Goal: Information Seeking & Learning: Learn about a topic

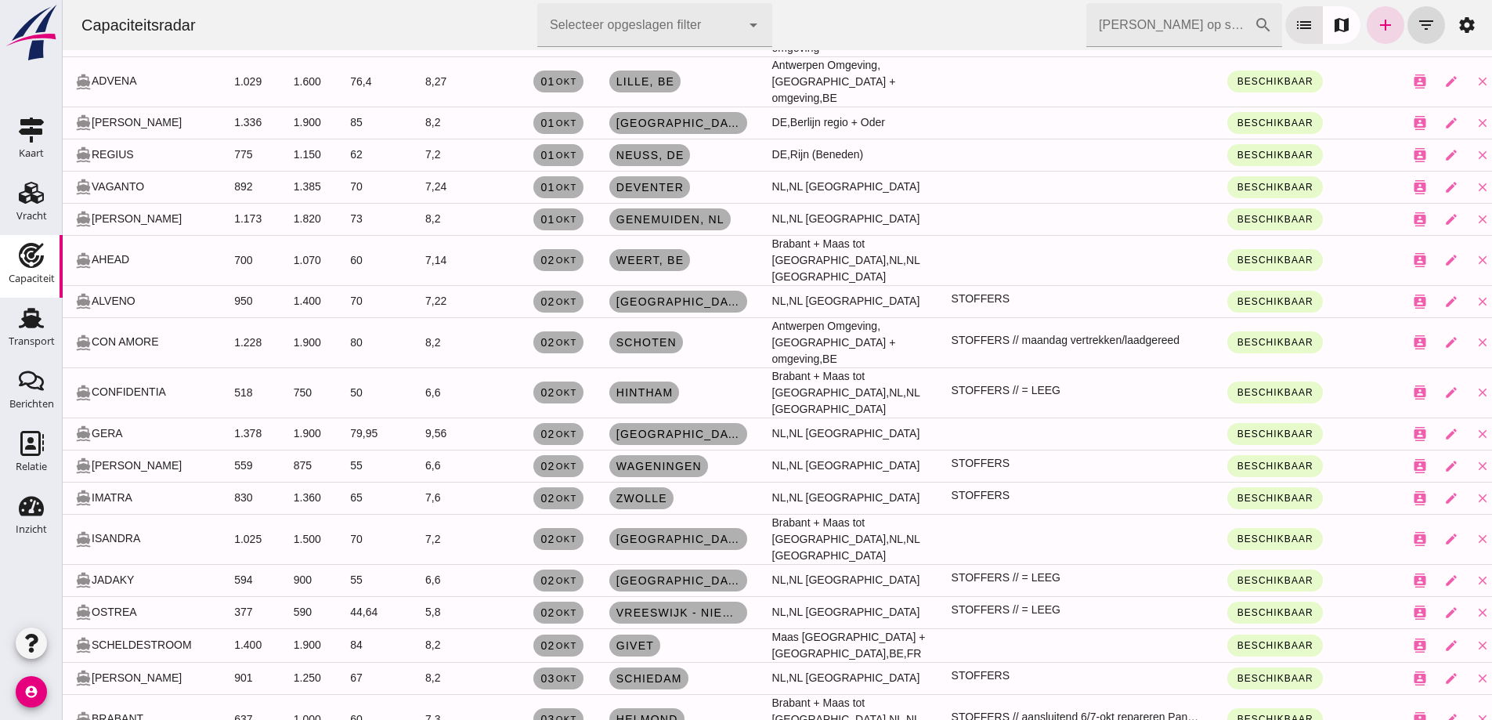
scroll to position [924, 0]
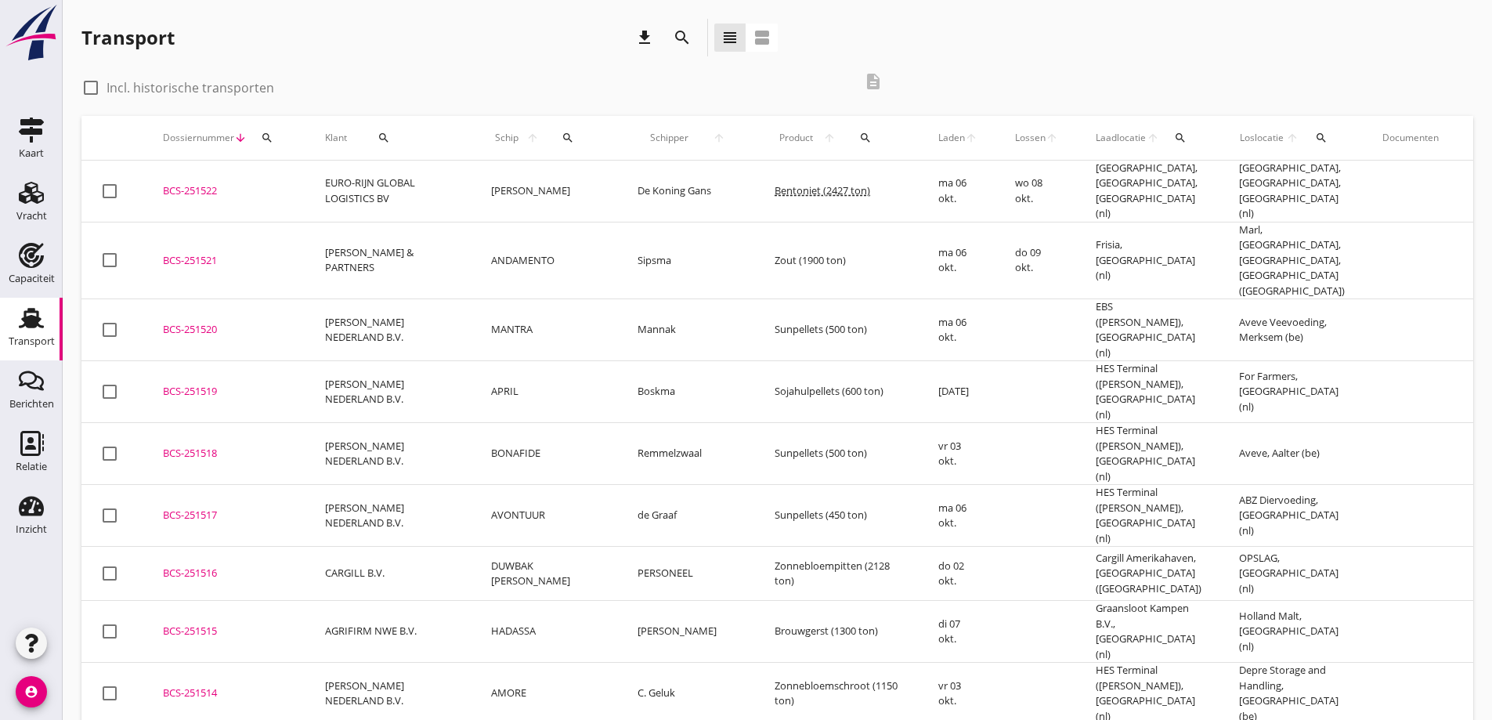
click at [1167, 136] on div "search" at bounding box center [1181, 138] width 29 height 13
click at [1138, 178] on input "text" at bounding box center [1211, 183] width 163 height 25
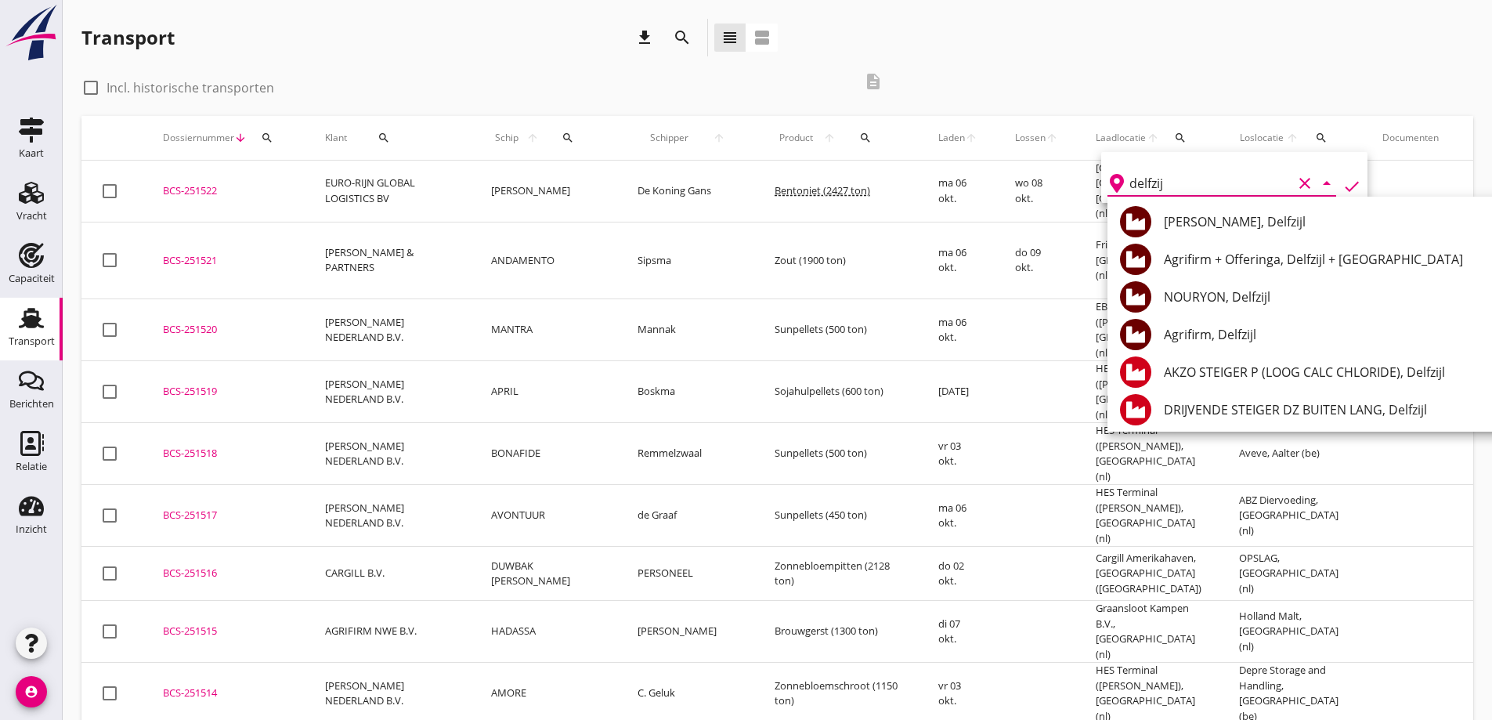
drag, startPoint x: 1279, startPoint y: 335, endPoint x: 1257, endPoint y: 294, distance: 46.3
click at [1279, 336] on div "Agrifirm, Delfzijl" at bounding box center [1347, 334] width 366 height 19
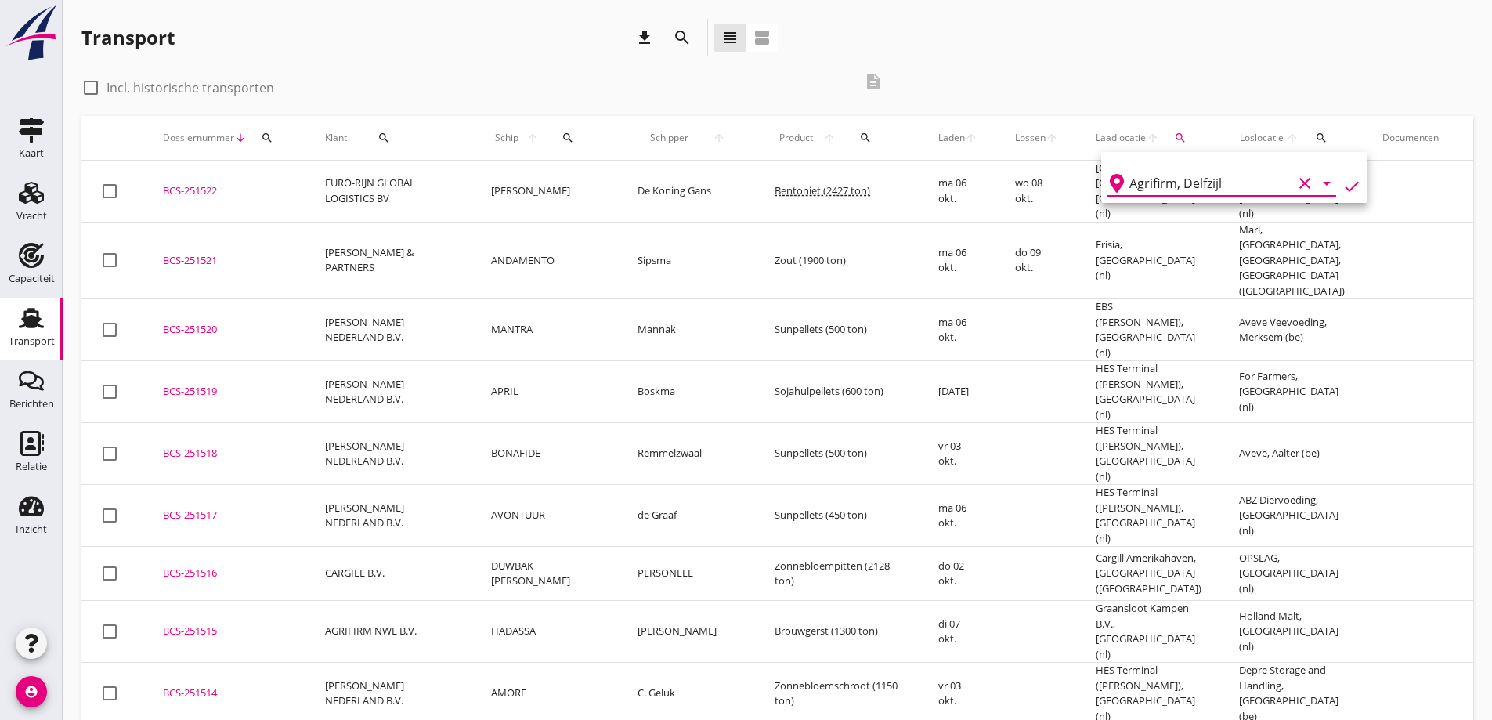
click at [1343, 185] on icon "check" at bounding box center [1352, 186] width 19 height 19
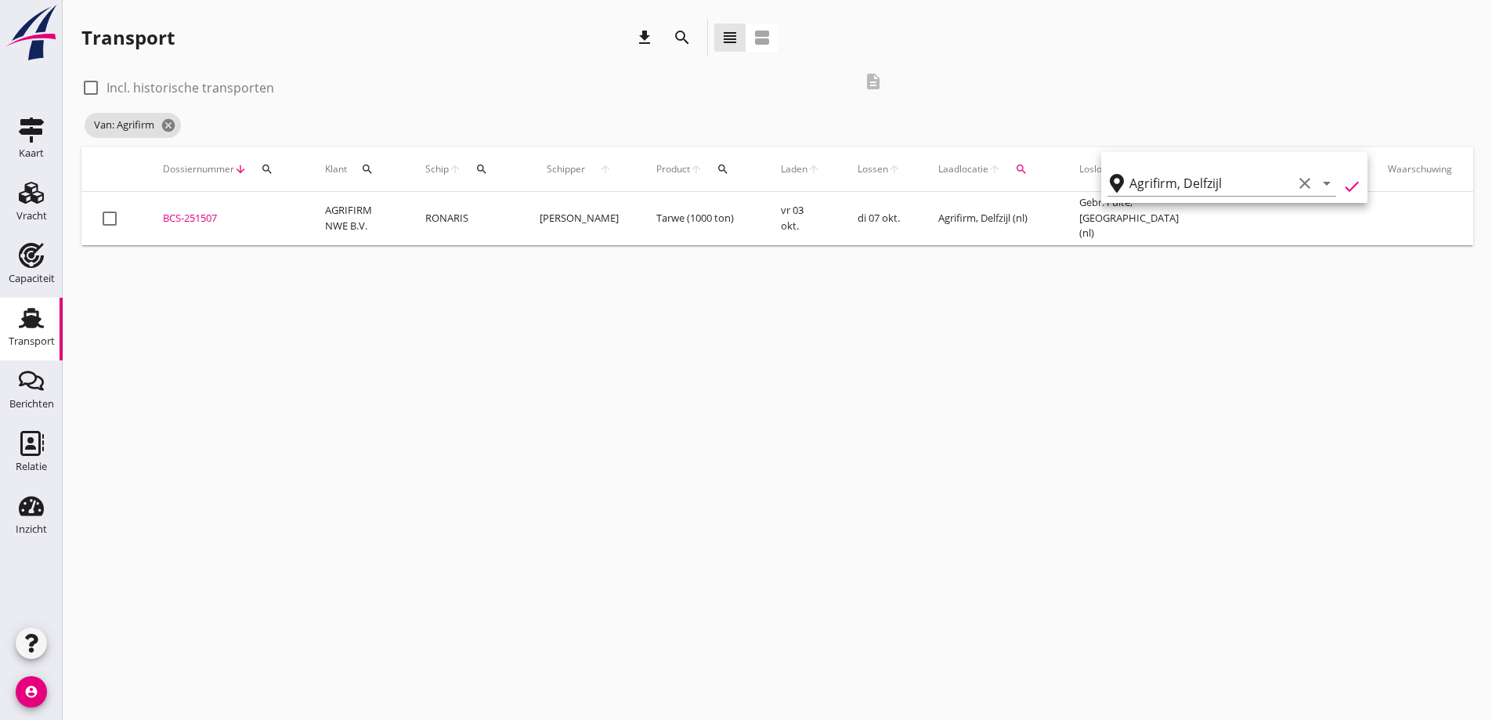
type input "Agrifirm"
click at [1343, 189] on icon "check" at bounding box center [1352, 186] width 19 height 19
click at [1296, 187] on icon "clear" at bounding box center [1305, 183] width 19 height 19
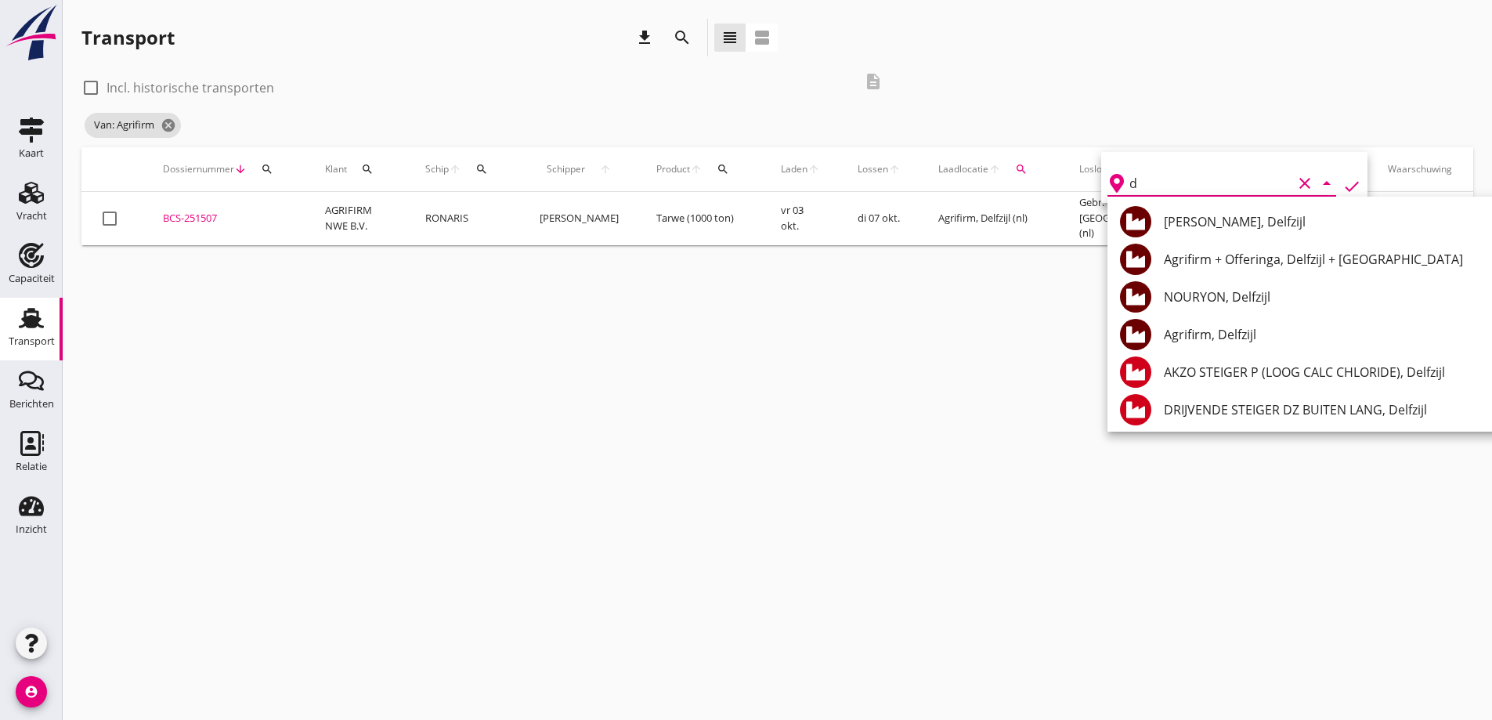
type input "d"
click at [1052, 310] on div "cancel You are impersonating another user. Transport download search view_headl…" at bounding box center [778, 360] width 1430 height 720
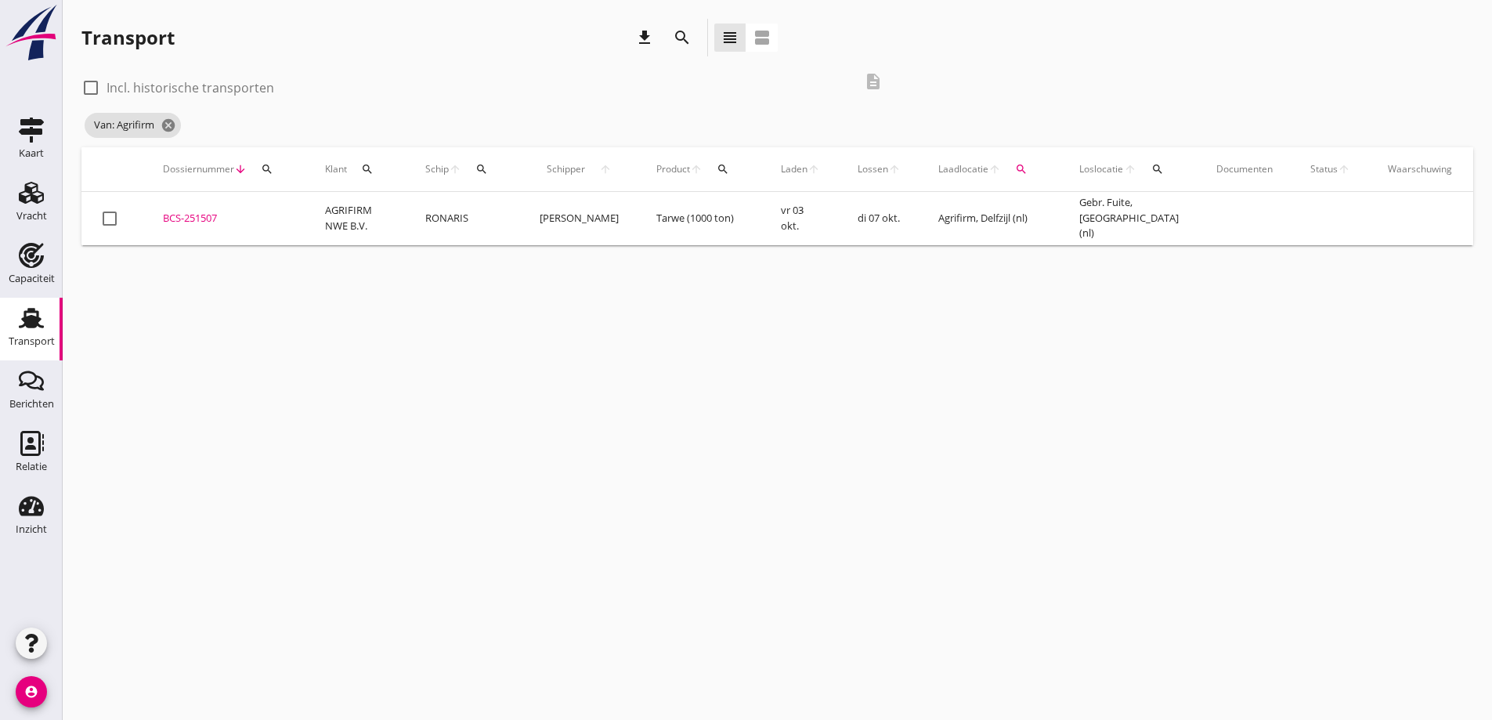
click at [1095, 164] on span "Loslocatie" at bounding box center [1102, 169] width 45 height 14
click at [1080, 166] on span "Loslocatie" at bounding box center [1102, 169] width 45 height 14
click at [1144, 177] on button "search" at bounding box center [1158, 169] width 29 height 28
click at [1229, 215] on input "text" at bounding box center [1234, 214] width 163 height 25
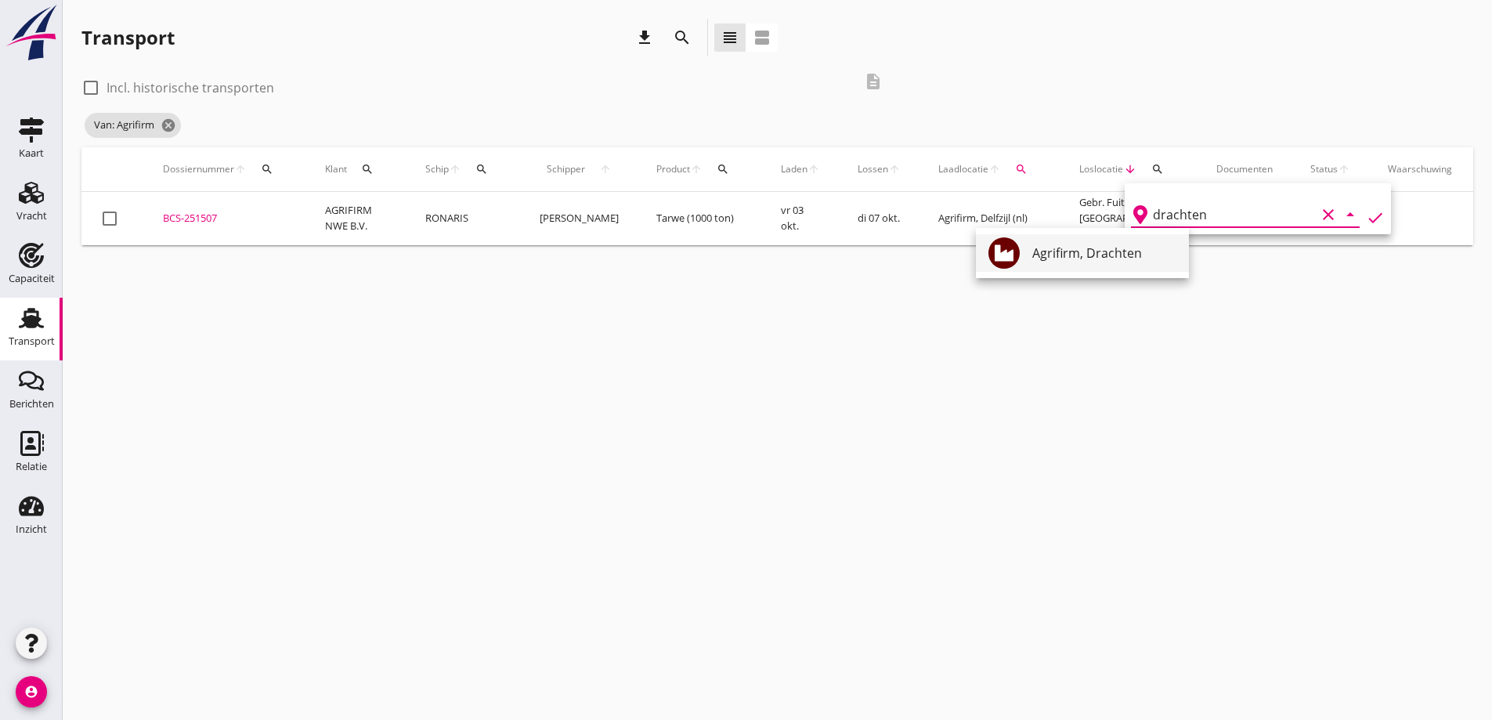
click at [1110, 254] on div "Agrifirm, Drachten" at bounding box center [1105, 253] width 144 height 19
click at [1366, 218] on icon "check" at bounding box center [1375, 217] width 19 height 19
type input "Agrifirm"
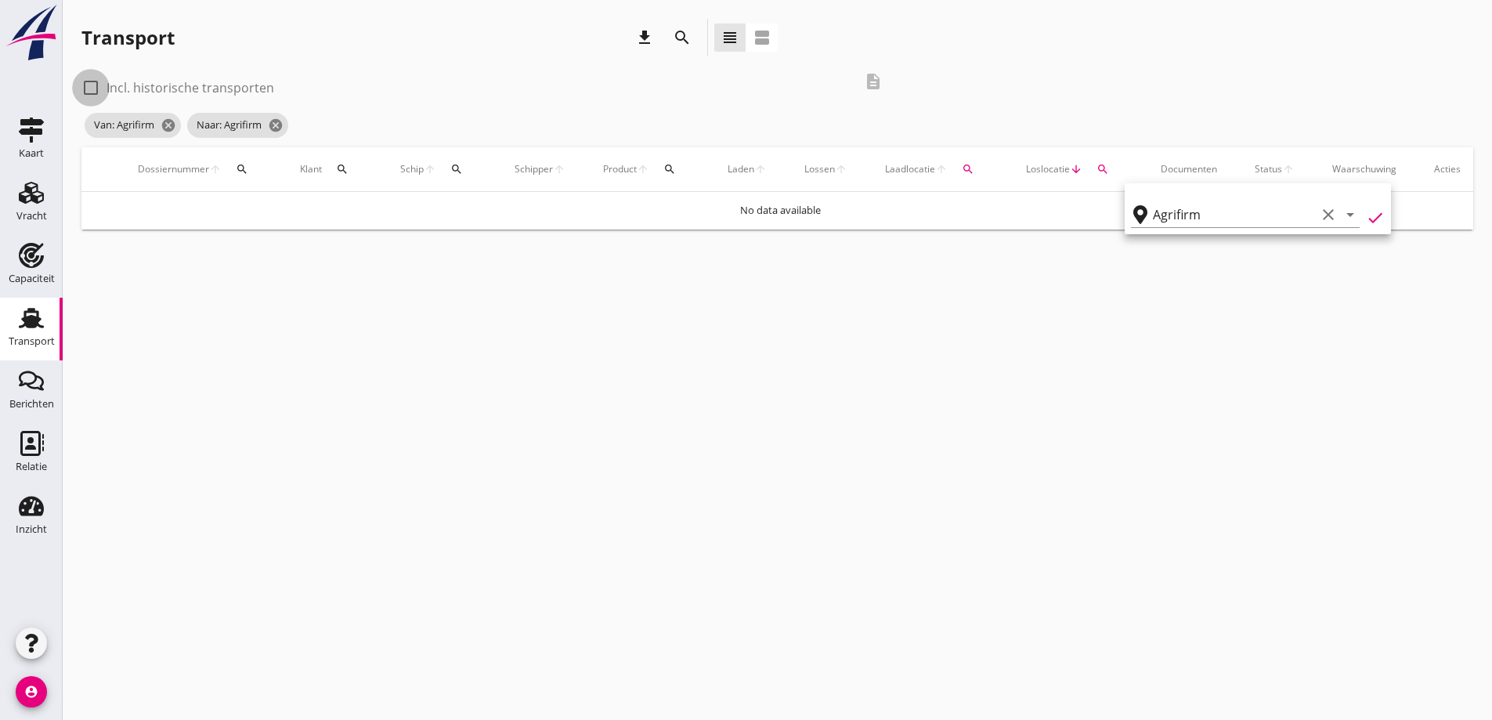
click at [86, 88] on div at bounding box center [91, 87] width 27 height 27
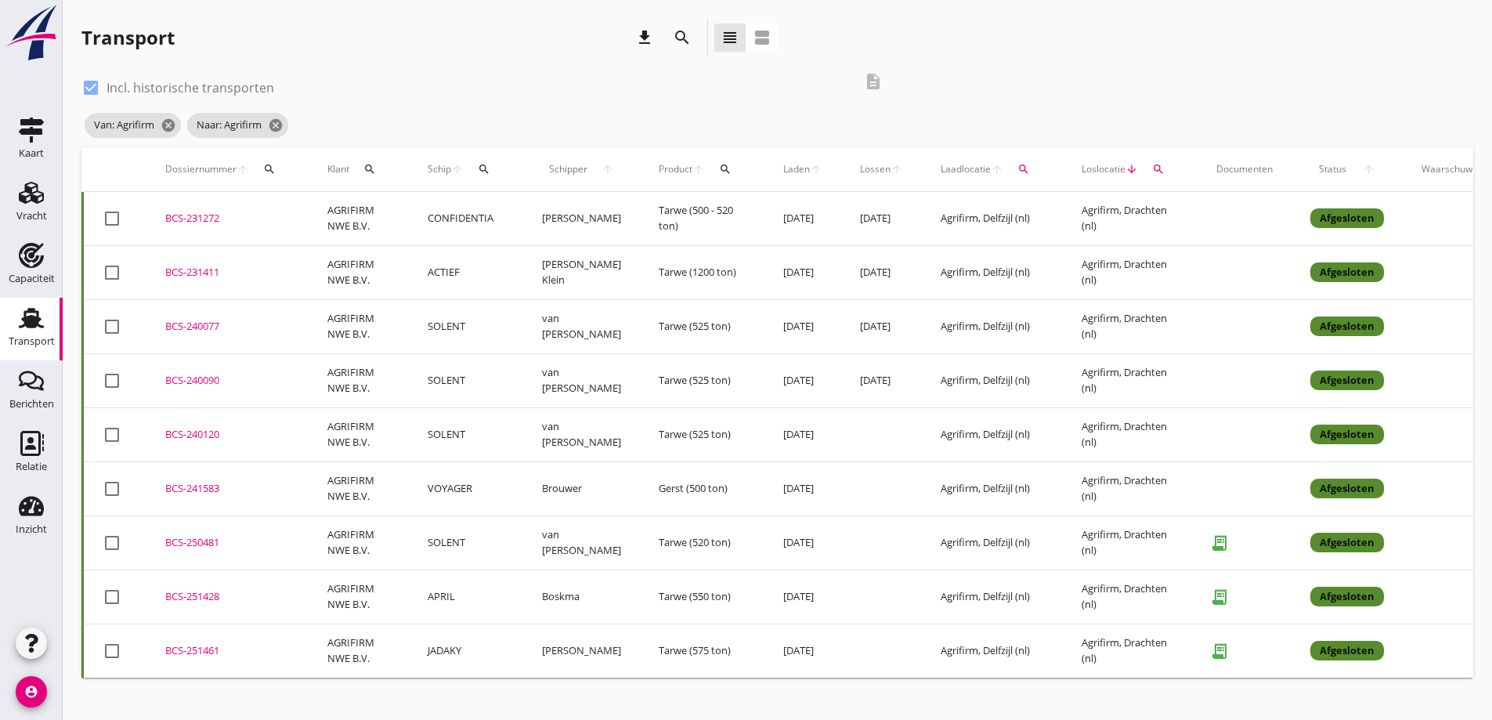
click at [179, 92] on label "Incl. historische transporten" at bounding box center [191, 88] width 168 height 16
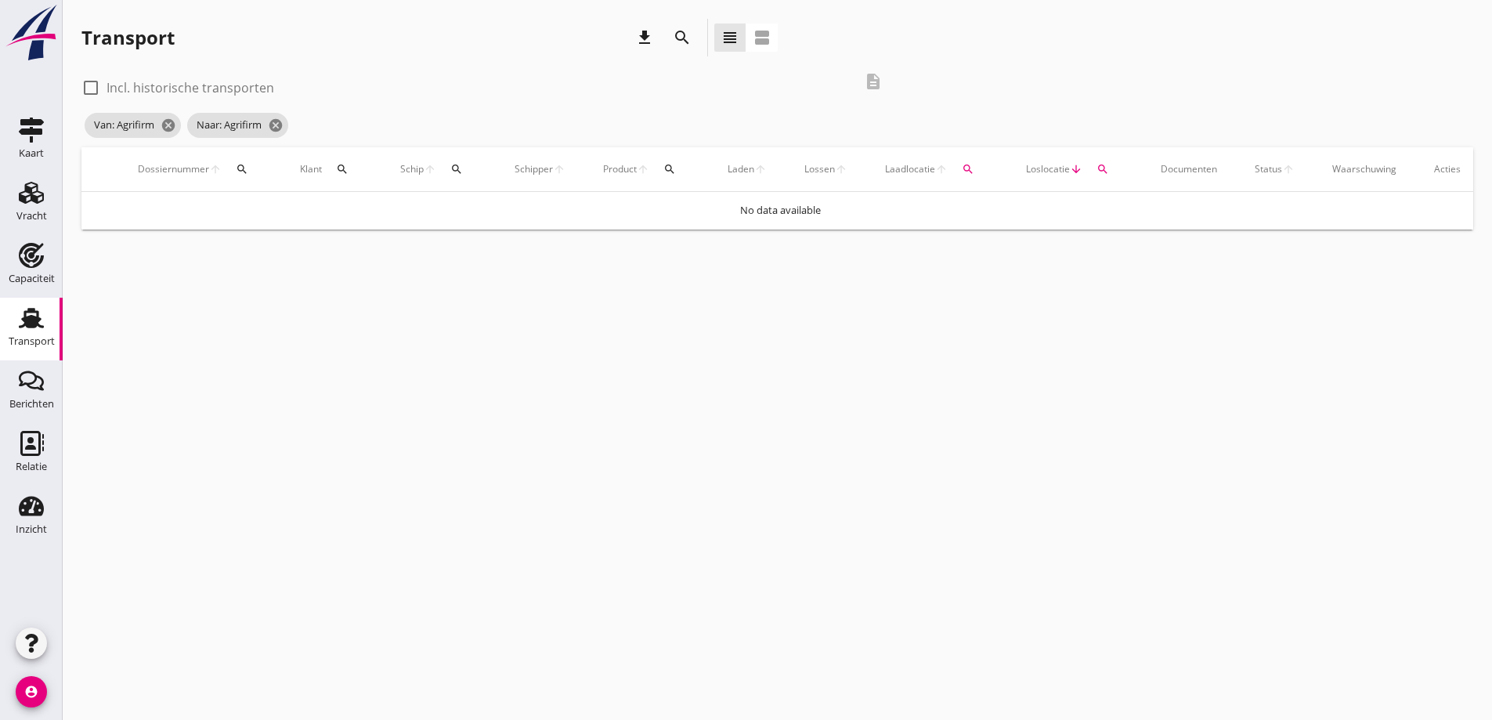
click at [179, 92] on label "Incl. historische transporten" at bounding box center [191, 88] width 168 height 16
checkbox input "true"
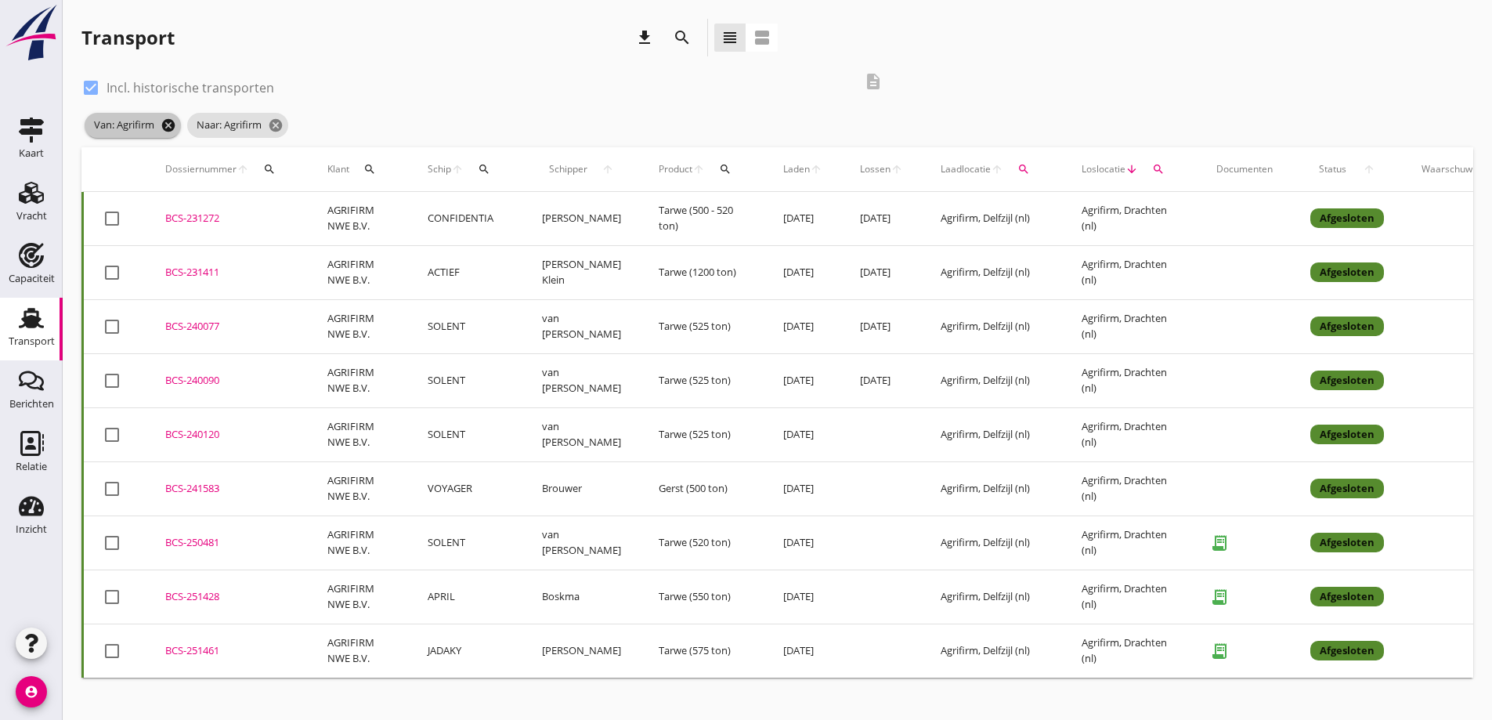
click at [165, 125] on icon "cancel" at bounding box center [169, 126] width 16 height 16
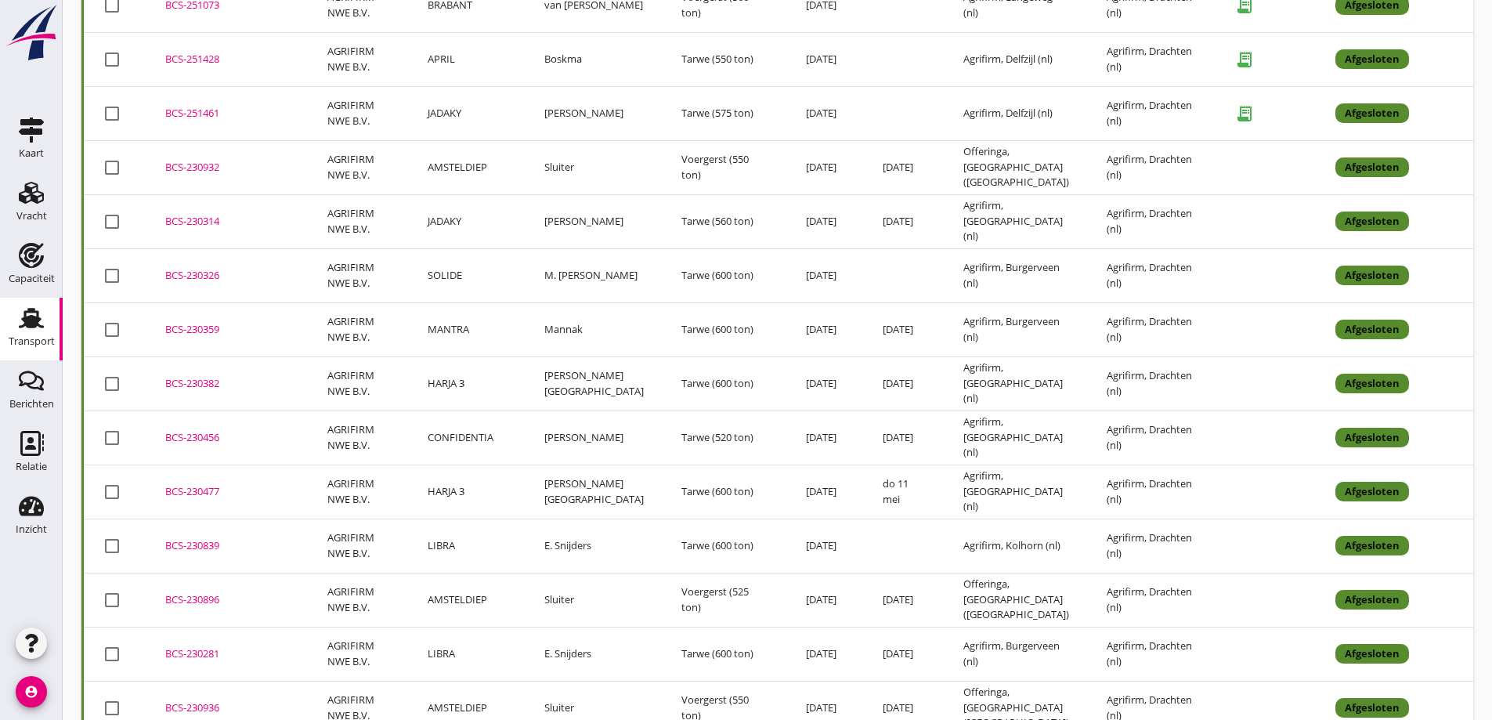
scroll to position [1167, 0]
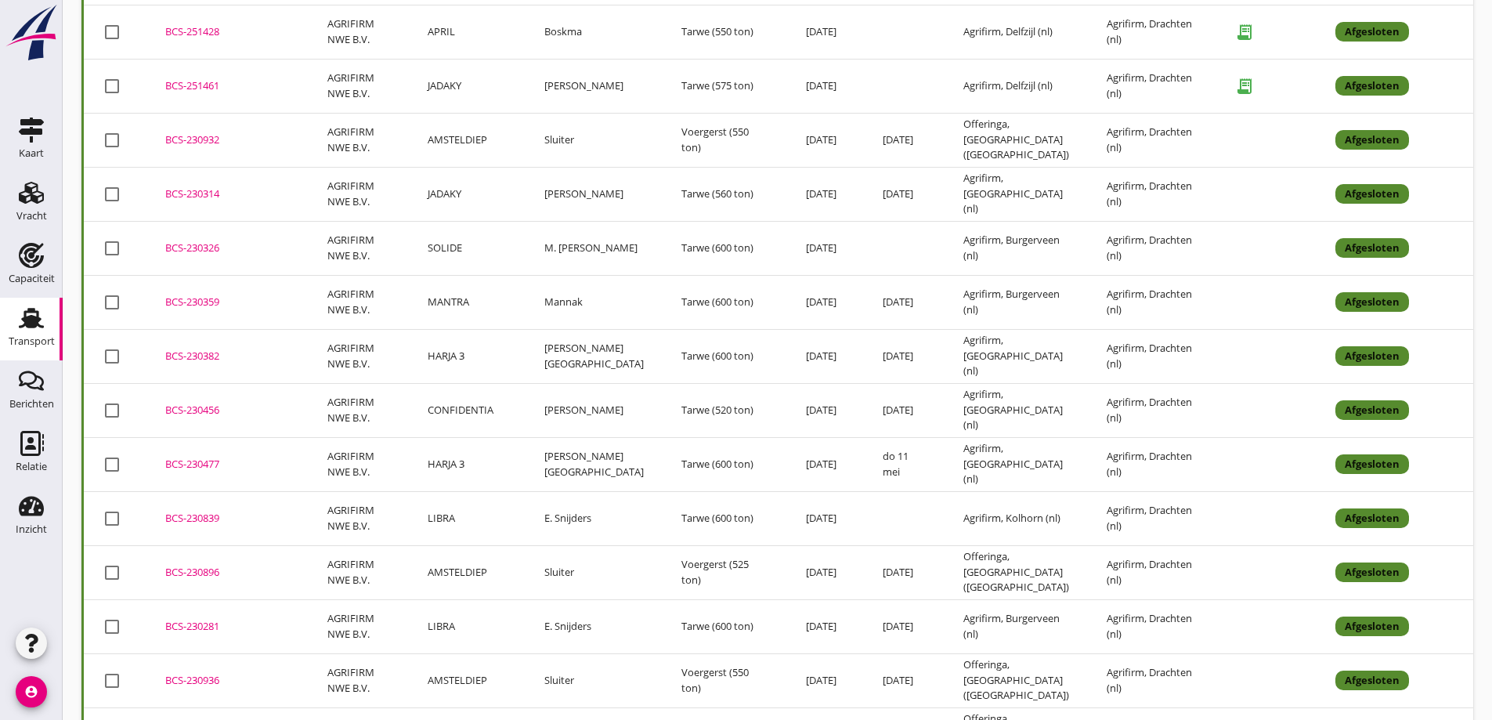
drag, startPoint x: 215, startPoint y: 80, endPoint x: 302, endPoint y: 89, distance: 86.7
click at [215, 81] on div "BCS-251461" at bounding box center [227, 86] width 125 height 16
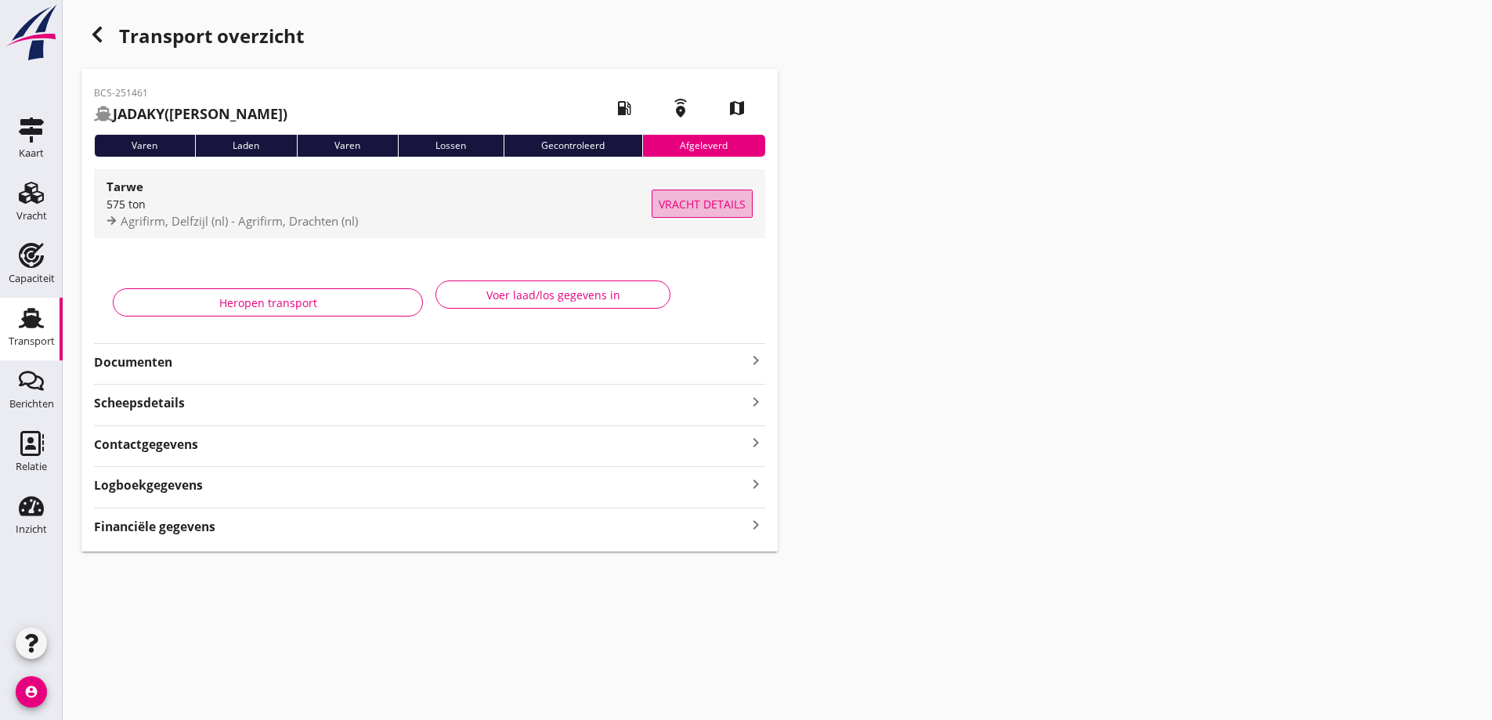
click at [722, 215] on button "Vracht details" at bounding box center [702, 204] width 101 height 28
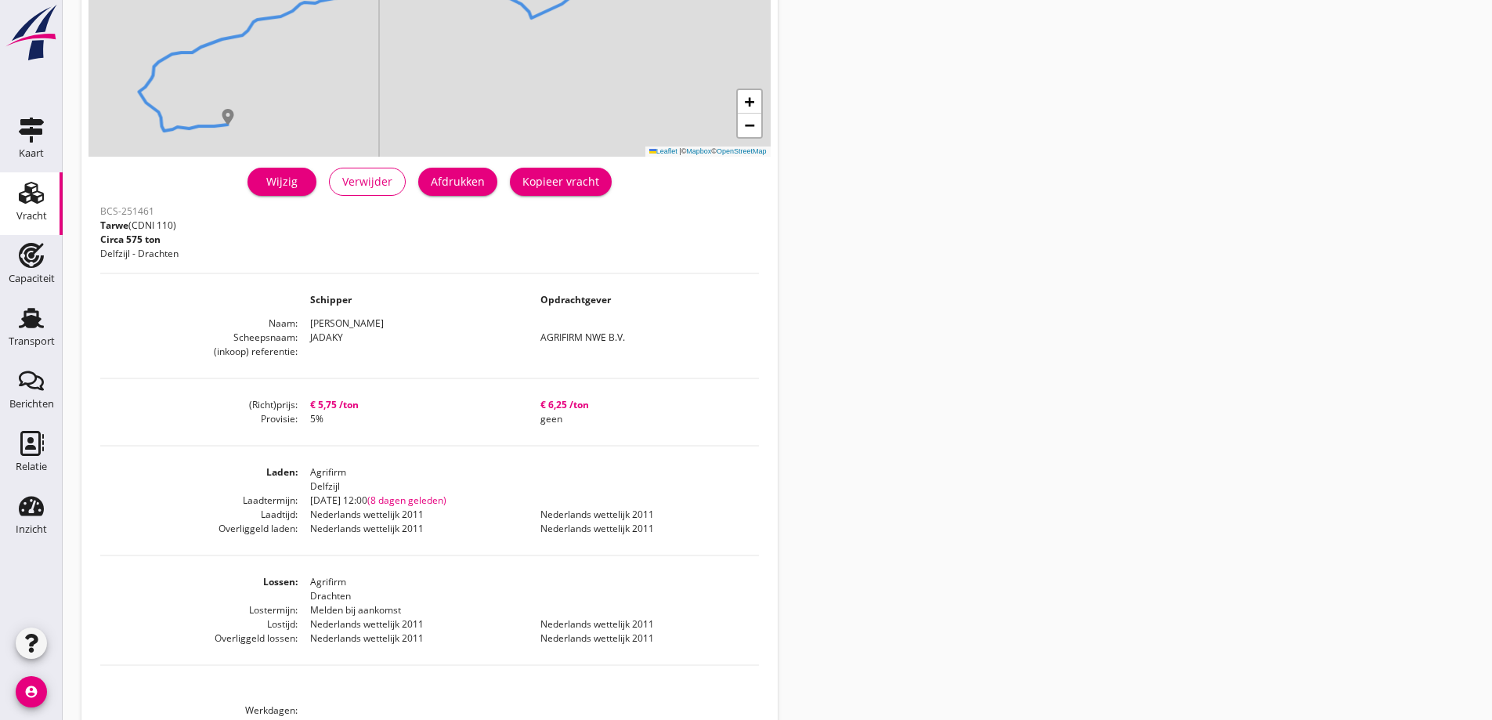
scroll to position [235, 0]
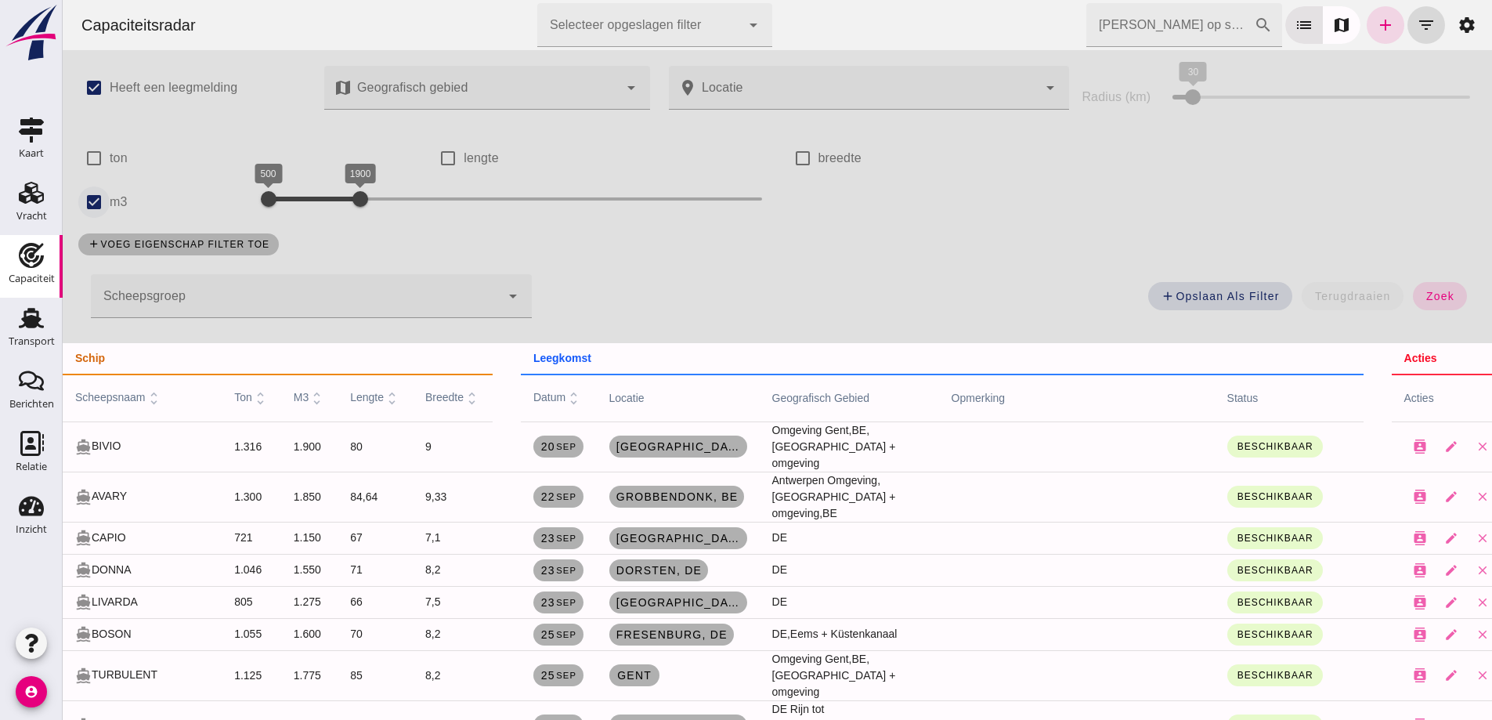
click at [91, 199] on input "m3" at bounding box center [93, 201] width 31 height 31
checkbox input "false"
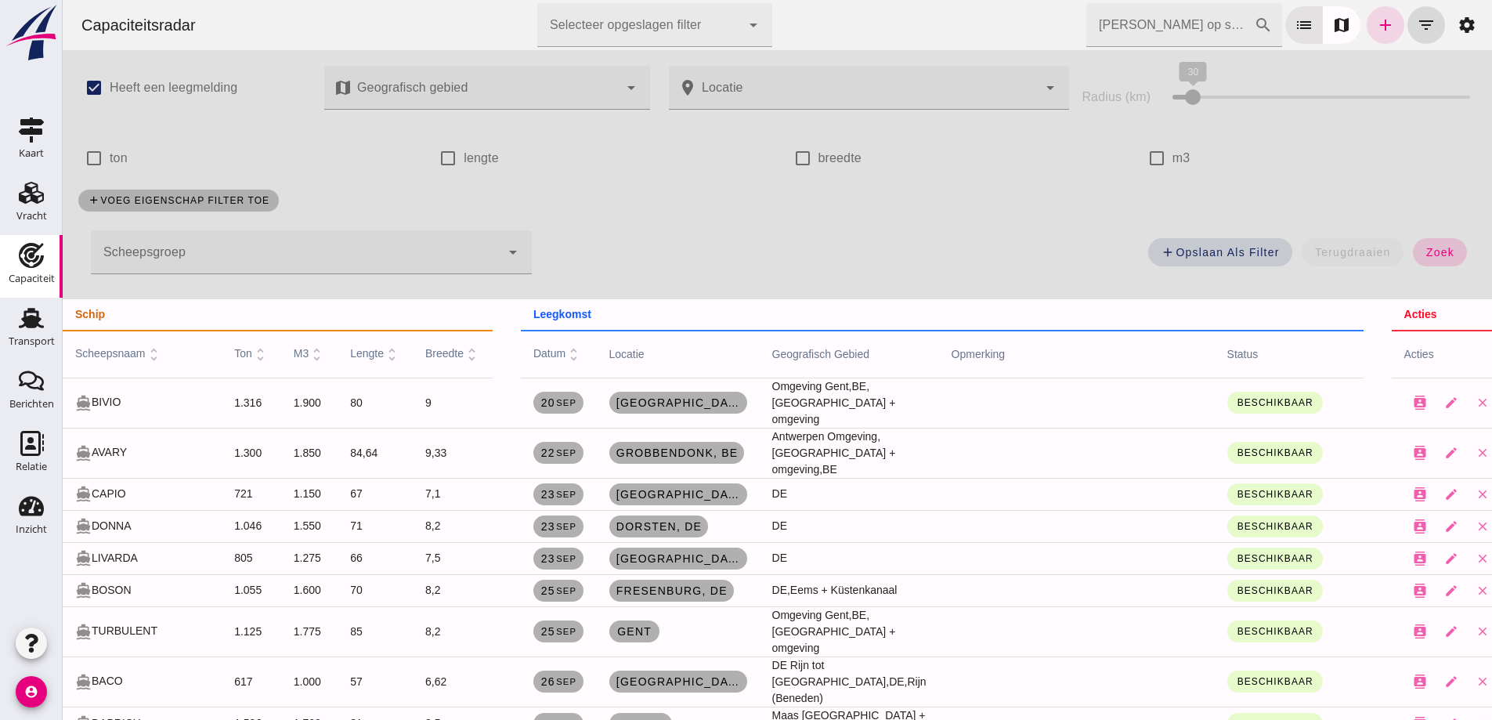
drag, startPoint x: 63, startPoint y: 718, endPoint x: 1431, endPoint y: 261, distance: 1443.1
click at [1439, 247] on span "zoek" at bounding box center [1440, 252] width 29 height 13
click at [1431, 261] on button "zoek" at bounding box center [1440, 252] width 54 height 28
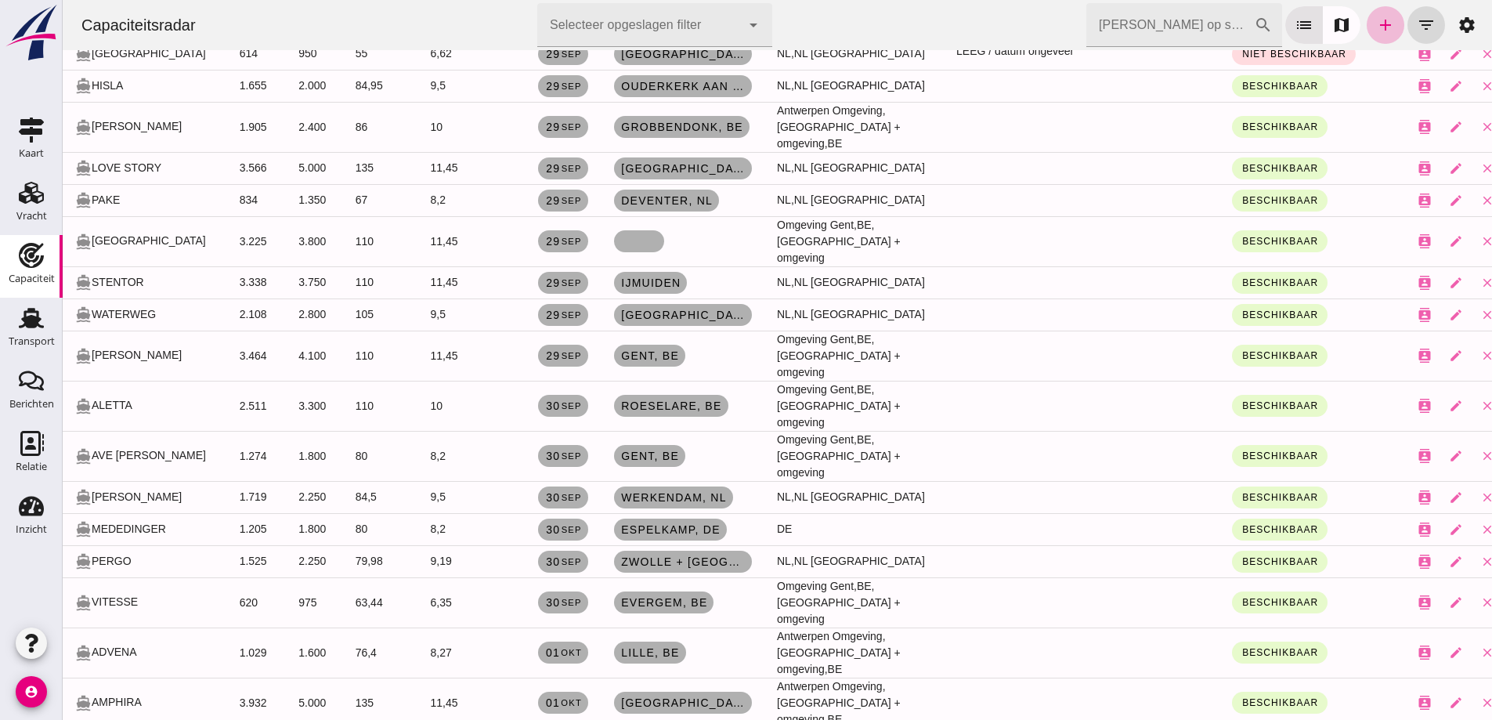
scroll to position [1332, 0]
